Goal: Transaction & Acquisition: Purchase product/service

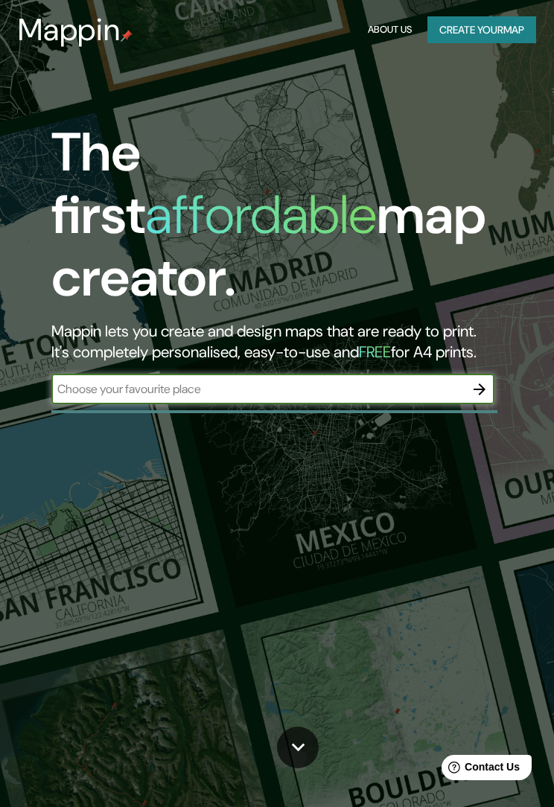
click at [476, 380] on icon "button" at bounding box center [480, 389] width 18 height 18
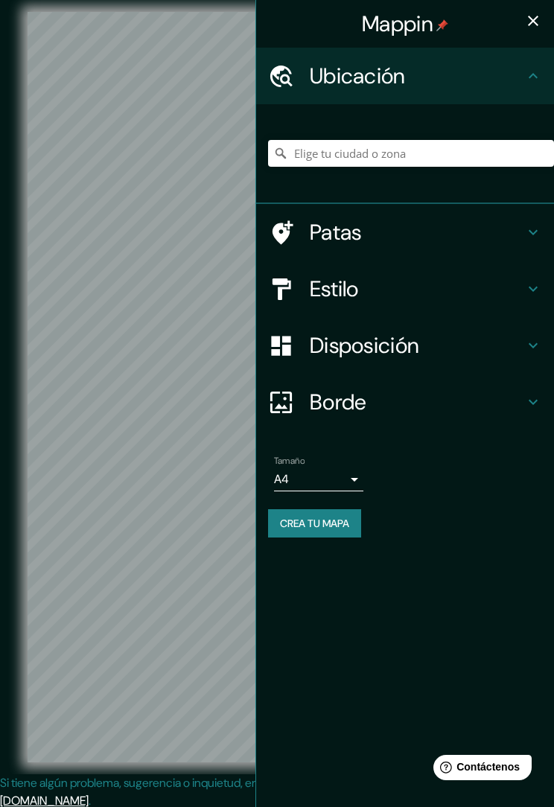
click at [508, 77] on h4 "Ubicación" at bounding box center [417, 76] width 214 height 27
click at [401, 86] on font "Ubicación" at bounding box center [358, 76] width 96 height 28
click at [305, 89] on div "Ubicación" at bounding box center [405, 76] width 298 height 57
click at [395, 159] on input "Elige tu ciudad o zona" at bounding box center [411, 153] width 286 height 27
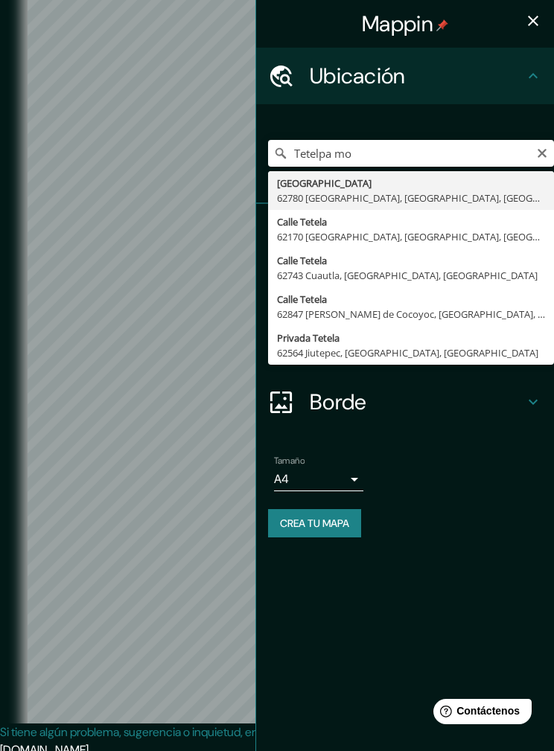
type input "[GEOGRAPHIC_DATA], [GEOGRAPHIC_DATA], [GEOGRAPHIC_DATA]"
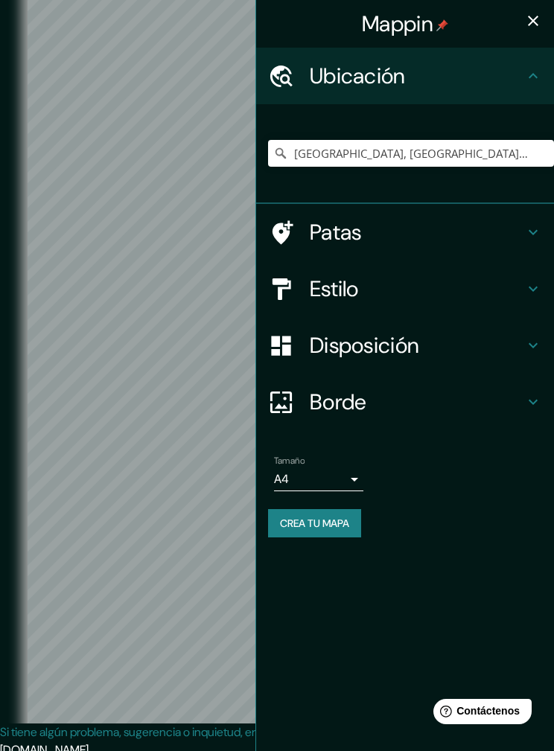
click at [352, 287] on font "Estilo" at bounding box center [334, 289] width 49 height 28
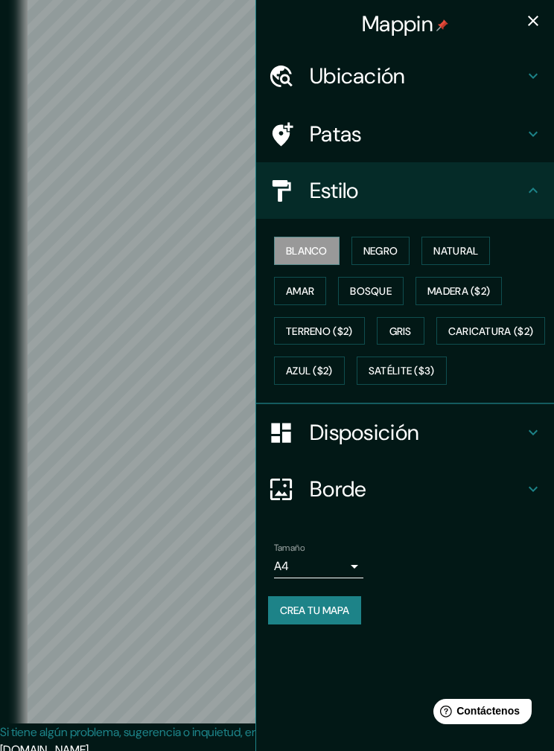
click at [381, 247] on font "Negro" at bounding box center [380, 250] width 35 height 13
click at [456, 249] on font "Natural" at bounding box center [455, 250] width 45 height 13
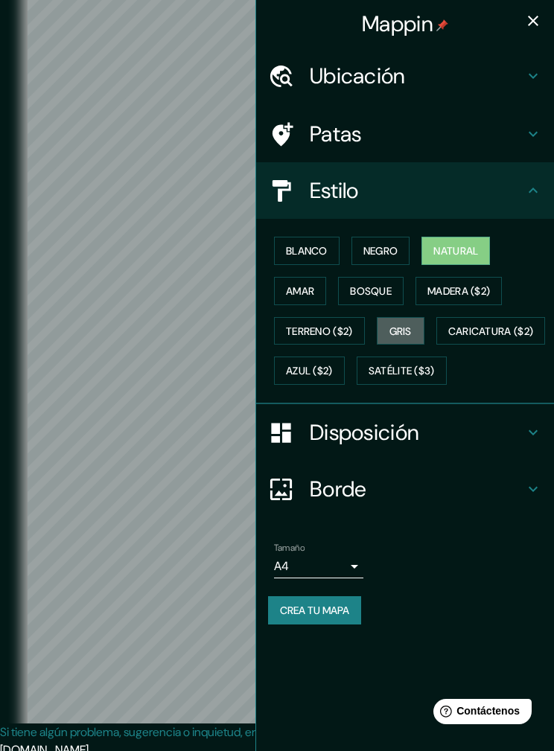
click at [412, 329] on font "Gris" at bounding box center [400, 331] width 22 height 13
click at [377, 289] on font "Bosque" at bounding box center [371, 290] width 42 height 13
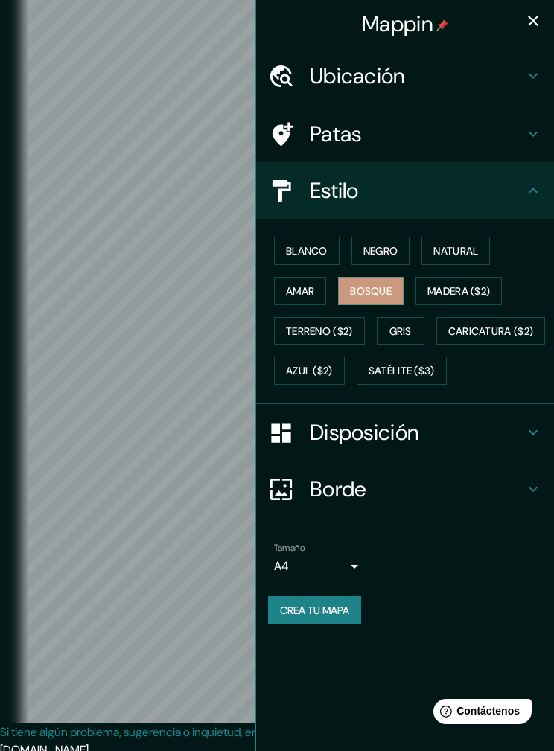
click at [314, 286] on font "Amar" at bounding box center [300, 290] width 28 height 13
click at [459, 289] on font "Madera ($2)" at bounding box center [458, 290] width 63 height 13
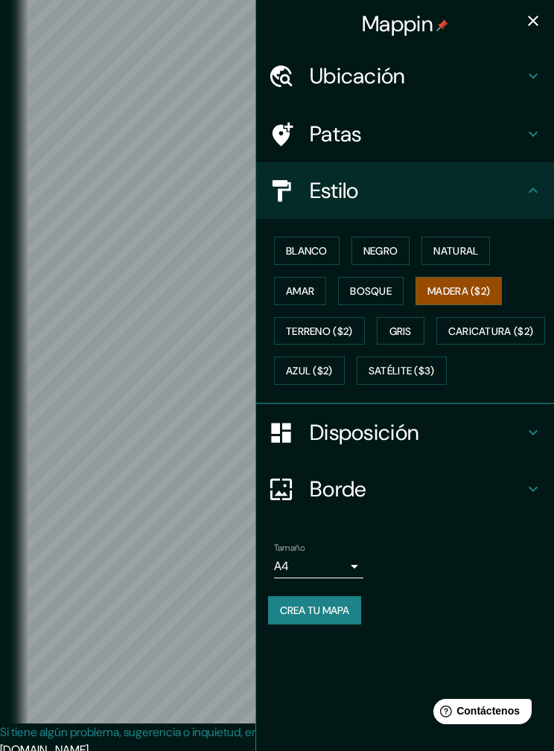
click at [541, 28] on icon "button" at bounding box center [533, 21] width 18 height 18
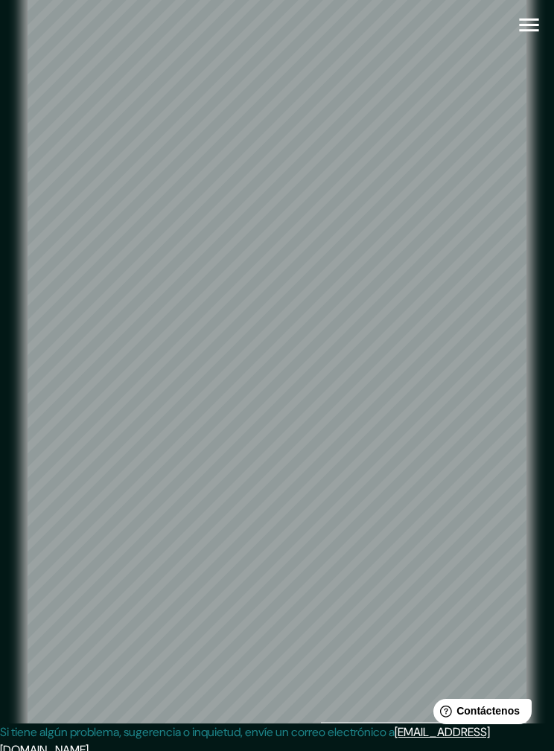
click at [540, 32] on icon "button" at bounding box center [529, 25] width 26 height 26
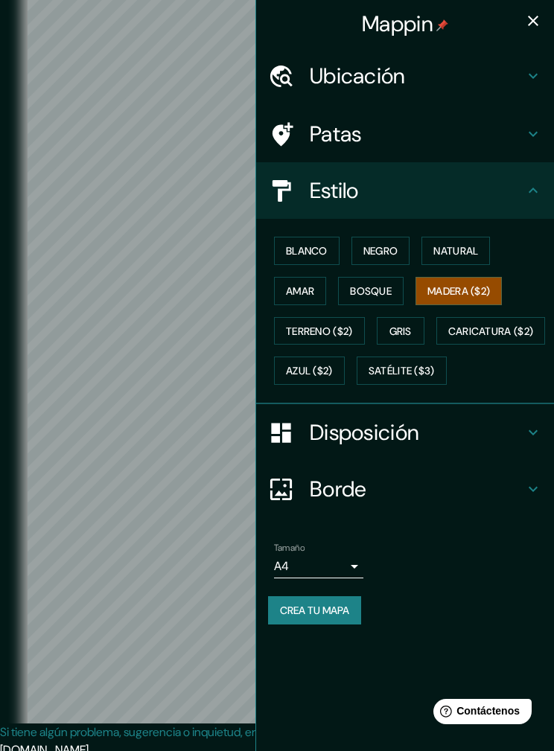
click at [434, 70] on h4 "Ubicación" at bounding box center [417, 76] width 214 height 27
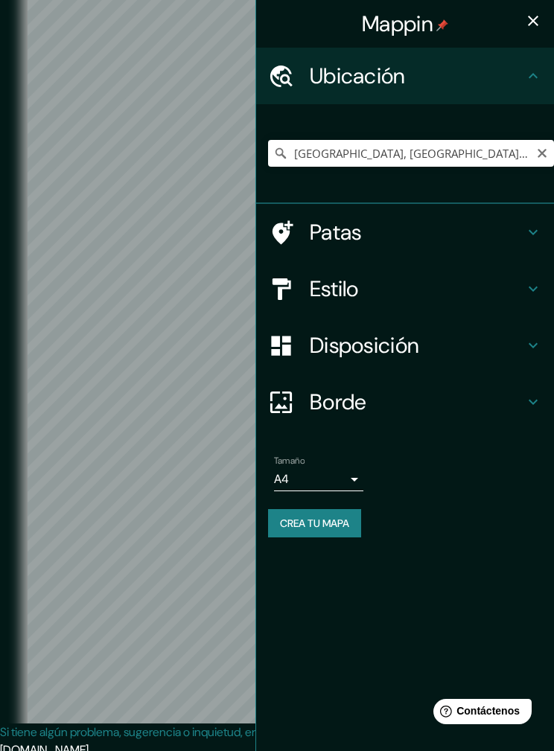
click at [357, 475] on body "Mappin Ubicación [GEOGRAPHIC_DATA], [GEOGRAPHIC_DATA], [GEOGRAPHIC_DATA], [GEOG…" at bounding box center [277, 375] width 554 height 751
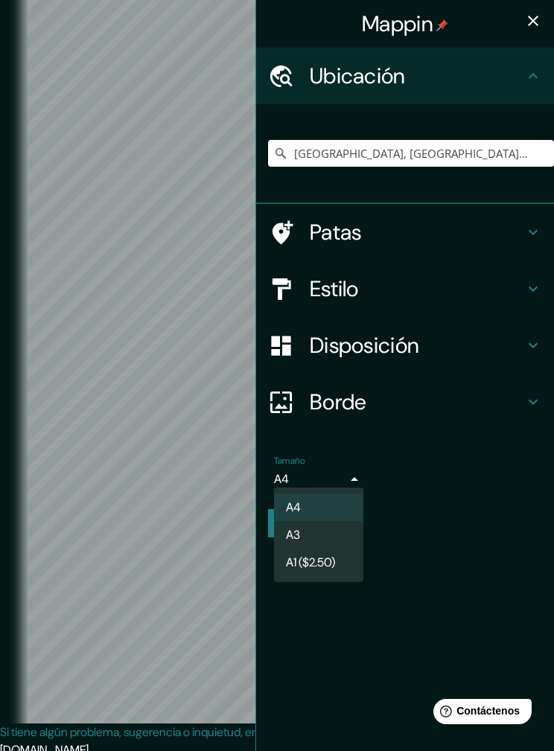
click at [330, 533] on li "A3" at bounding box center [318, 535] width 89 height 28
type input "a4"
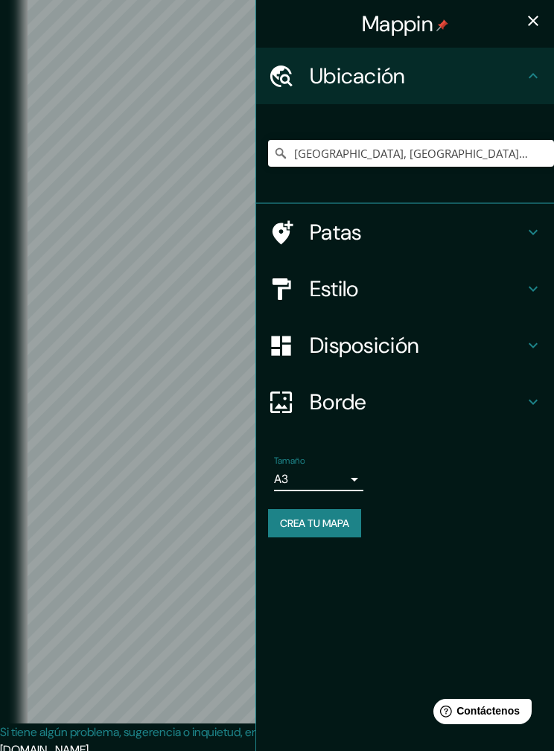
click at [357, 406] on font "Borde" at bounding box center [338, 402] width 57 height 28
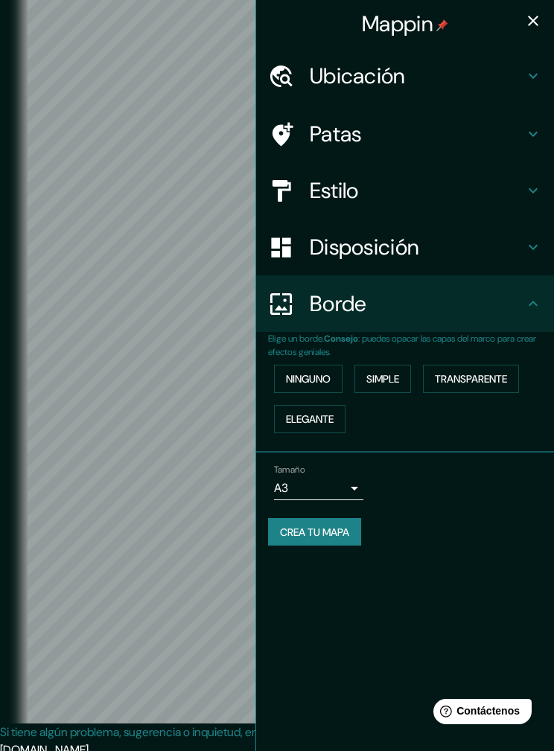
click at [331, 378] on font "Ninguno" at bounding box center [308, 378] width 45 height 13
click at [398, 377] on font "Simple" at bounding box center [382, 378] width 33 height 13
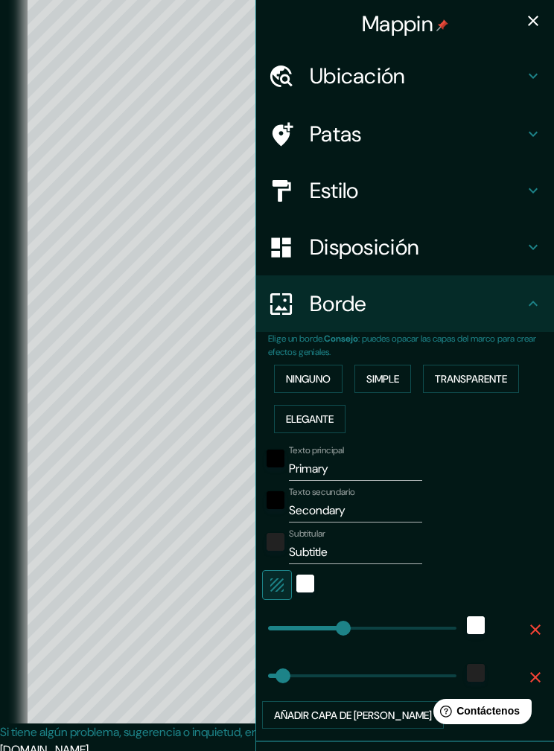
click at [324, 381] on font "Ninguno" at bounding box center [308, 378] width 45 height 13
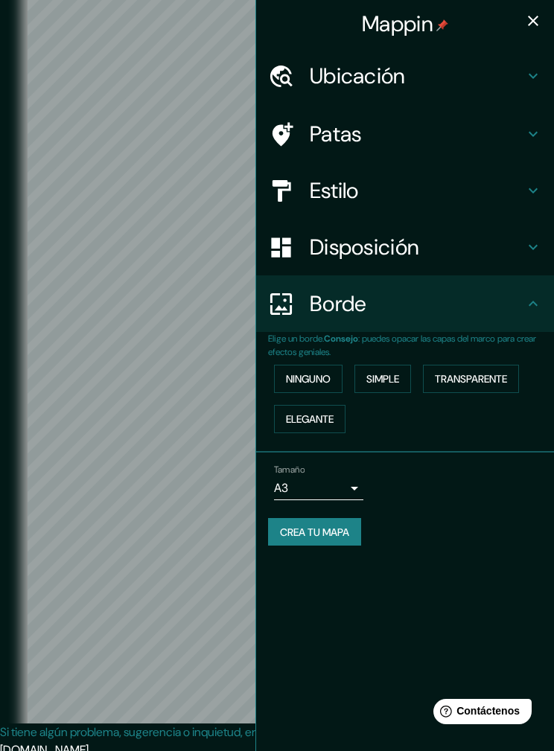
click at [405, 239] on font "Disposición" at bounding box center [364, 247] width 109 height 28
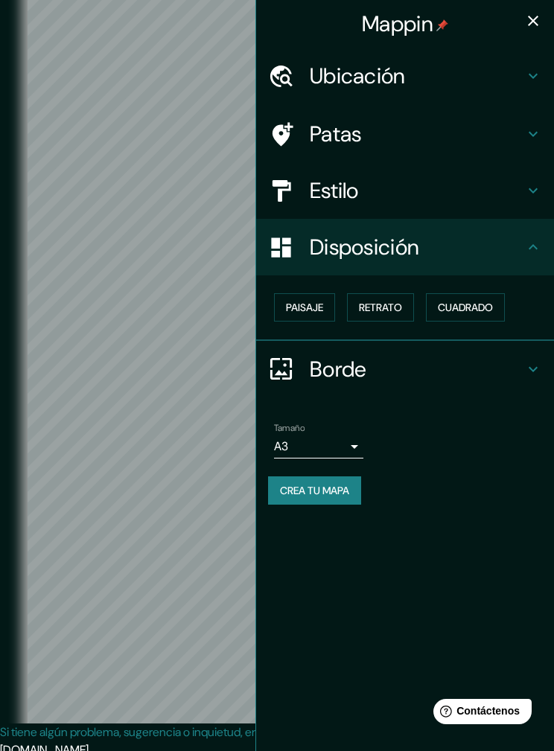
click at [323, 304] on font "Paisaje" at bounding box center [304, 307] width 37 height 13
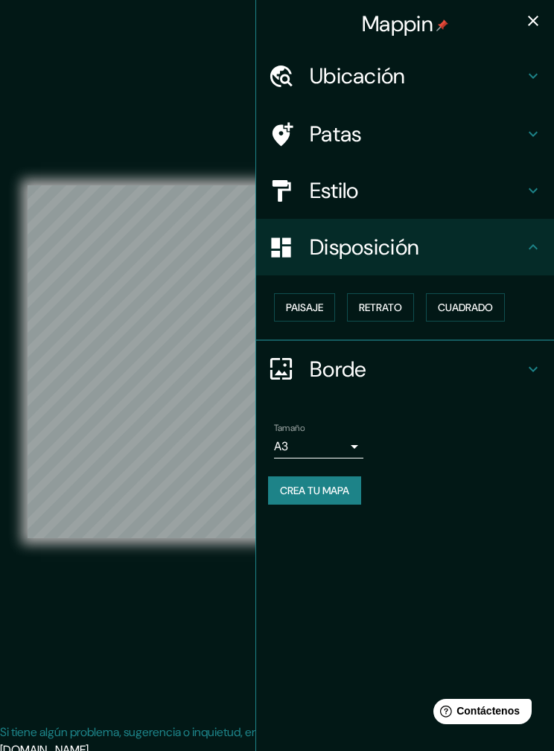
click at [399, 293] on button "Retrato" at bounding box center [380, 307] width 67 height 28
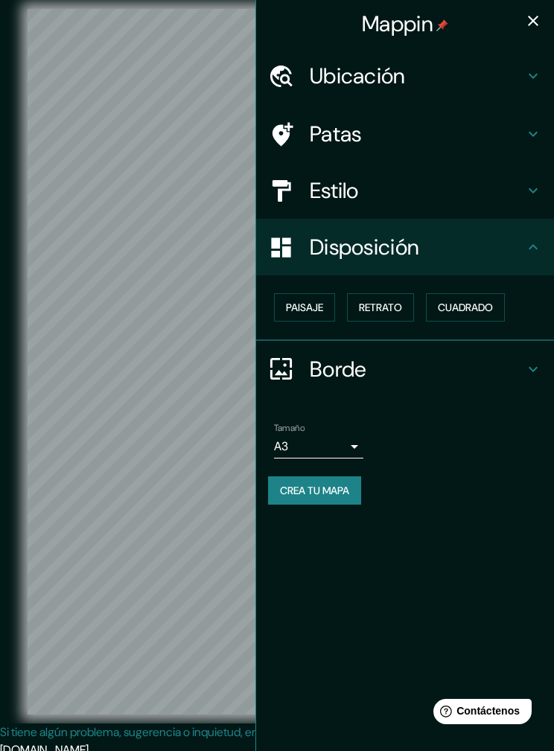
click at [466, 303] on font "Cuadrado" at bounding box center [465, 307] width 55 height 13
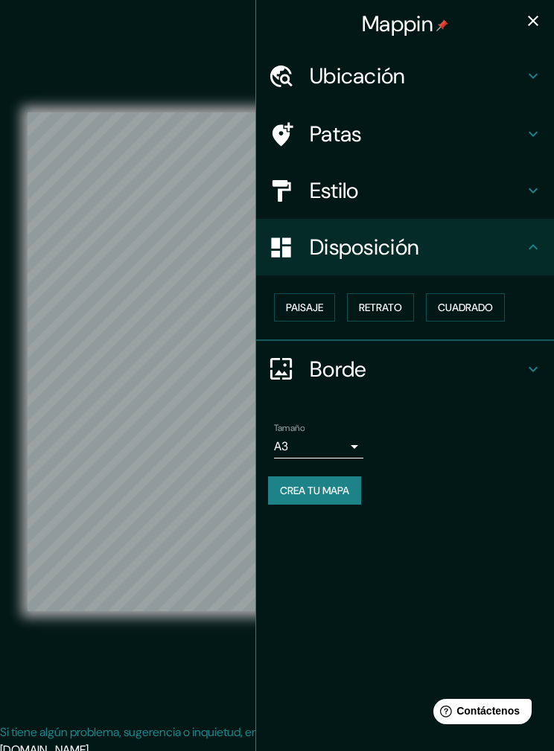
click at [327, 297] on button "Paisaje" at bounding box center [304, 307] width 61 height 28
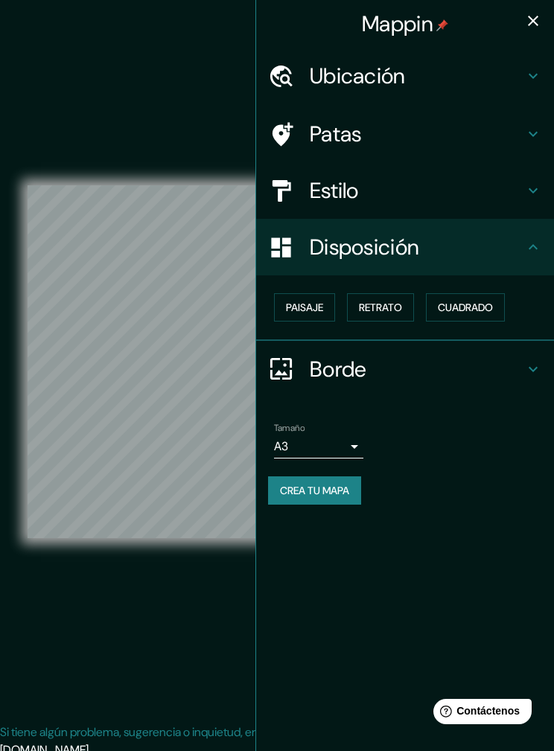
click at [398, 301] on font "Retrato" at bounding box center [380, 307] width 43 height 13
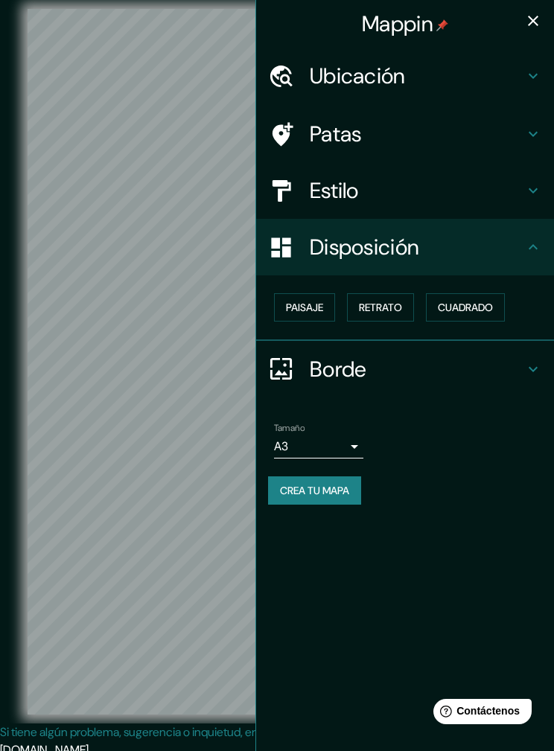
click at [422, 178] on h4 "Estilo" at bounding box center [417, 190] width 214 height 27
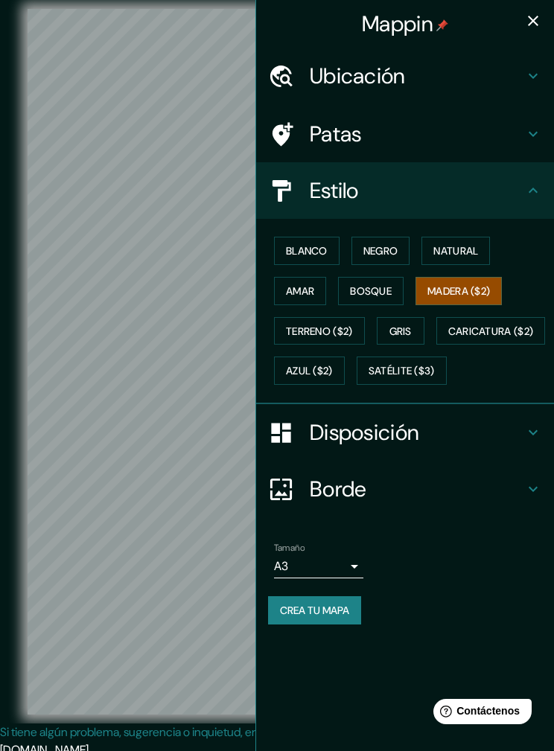
click at [466, 238] on button "Natural" at bounding box center [455, 251] width 68 height 28
click at [540, 15] on icon "button" at bounding box center [533, 21] width 18 height 18
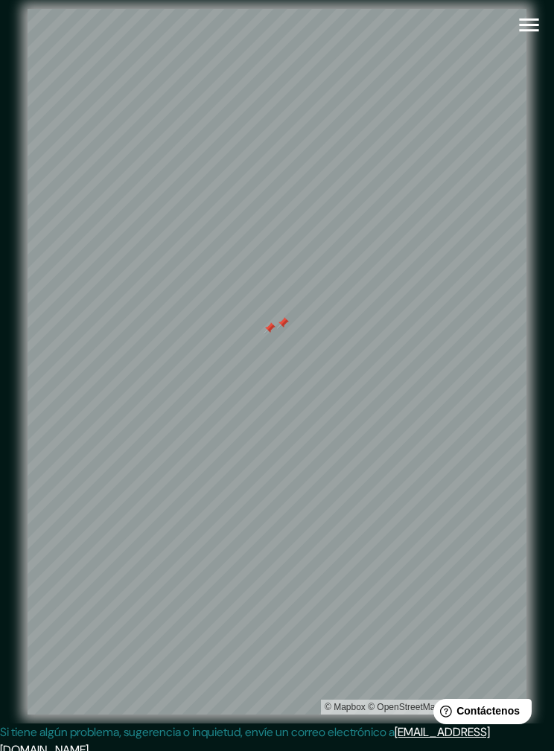
click at [288, 329] on div at bounding box center [283, 323] width 12 height 12
click at [272, 334] on div at bounding box center [270, 328] width 12 height 12
click at [541, 36] on icon "button" at bounding box center [529, 25] width 26 height 26
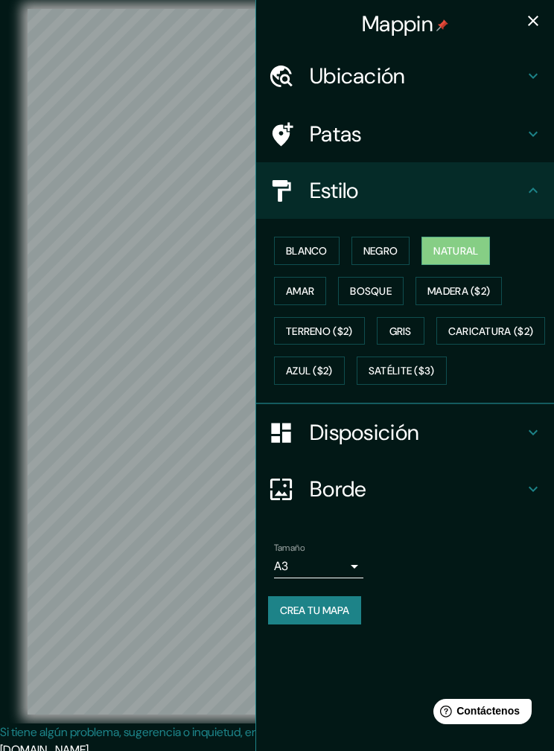
click at [409, 131] on h4 "Patas" at bounding box center [417, 134] width 214 height 27
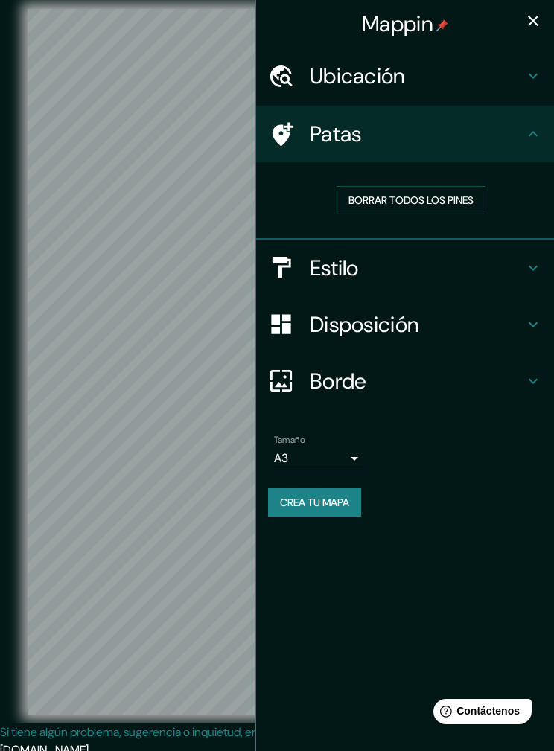
click at [444, 267] on h4 "Estilo" at bounding box center [417, 268] width 214 height 27
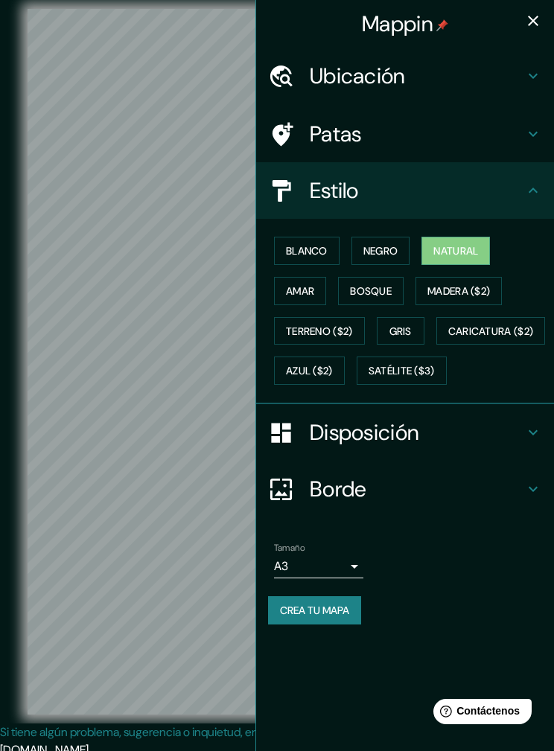
click at [452, 185] on h4 "Estilo" at bounding box center [417, 190] width 214 height 27
click at [529, 129] on icon at bounding box center [533, 134] width 18 height 18
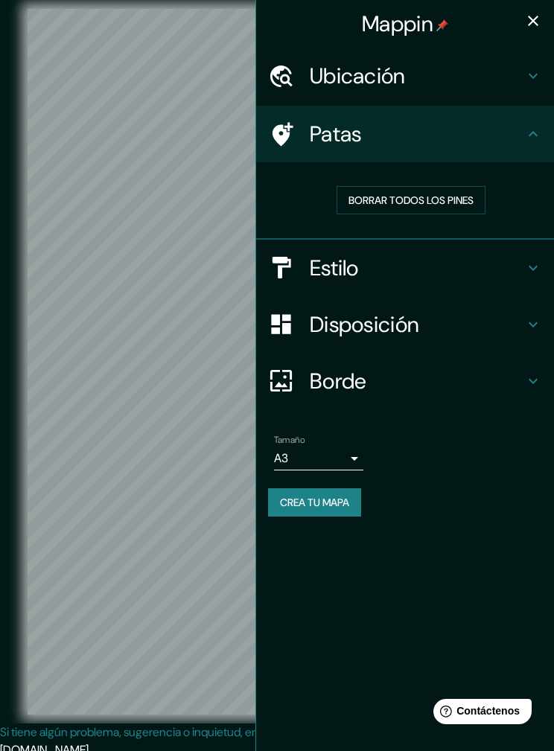
click at [274, 135] on icon at bounding box center [282, 134] width 21 height 24
click at [535, 21] on icon "button" at bounding box center [533, 21] width 18 height 18
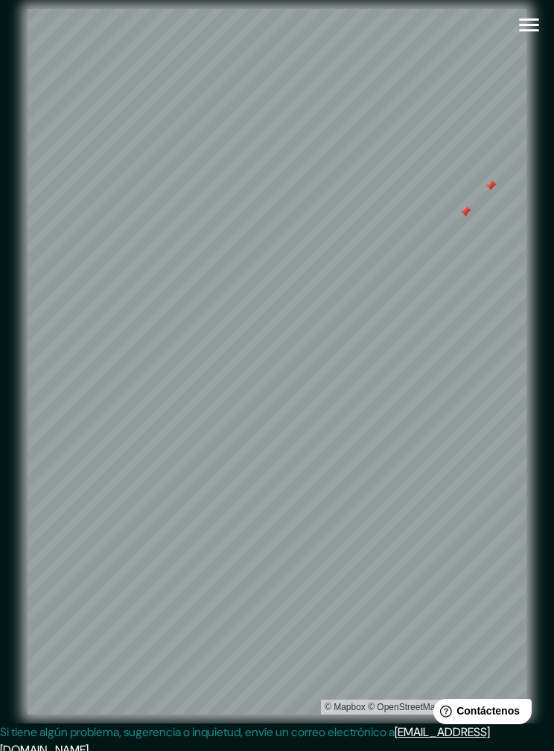
click at [470, 218] on div at bounding box center [465, 212] width 12 height 12
click at [493, 192] on div at bounding box center [491, 186] width 12 height 12
click at [528, 22] on icon "button" at bounding box center [529, 25] width 26 height 26
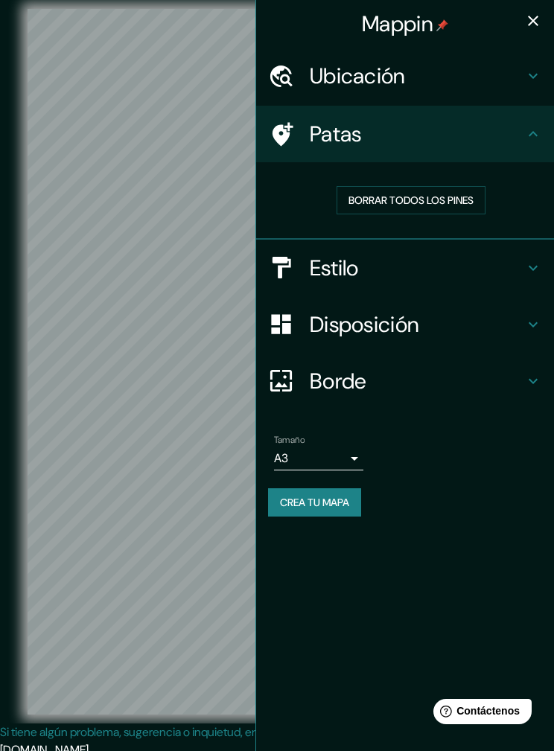
click at [424, 257] on h4 "Estilo" at bounding box center [417, 268] width 214 height 27
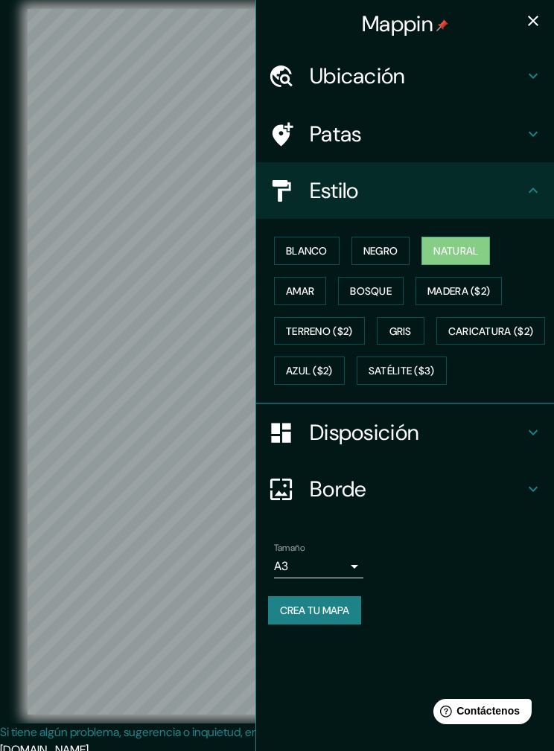
click at [480, 290] on font "Madera ($2)" at bounding box center [458, 290] width 63 height 13
click at [333, 365] on font "Azul ($2)" at bounding box center [309, 371] width 47 height 13
click at [369, 380] on font "Satélite ($3)" at bounding box center [402, 370] width 66 height 19
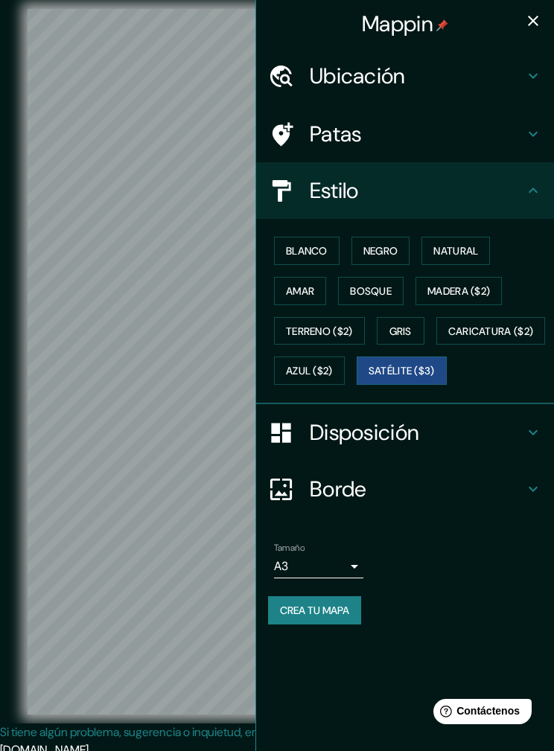
click at [529, 33] on button "button" at bounding box center [533, 21] width 30 height 30
